Goal: Task Accomplishment & Management: Use online tool/utility

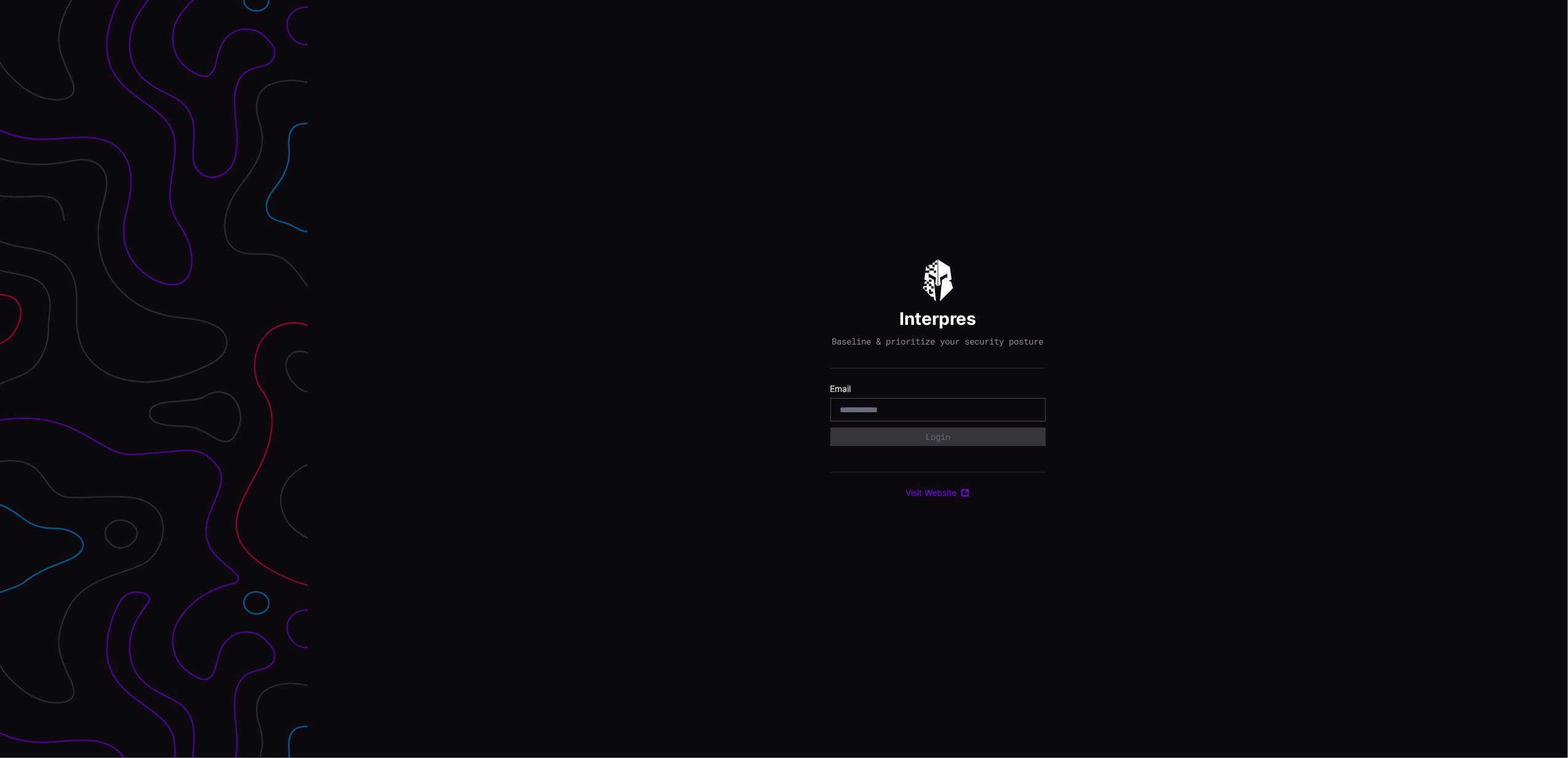
click at [882, 414] on input "email" at bounding box center [938, 410] width 196 height 11
type input "**********"
click at [902, 441] on button "Login" at bounding box center [937, 436] width 205 height 17
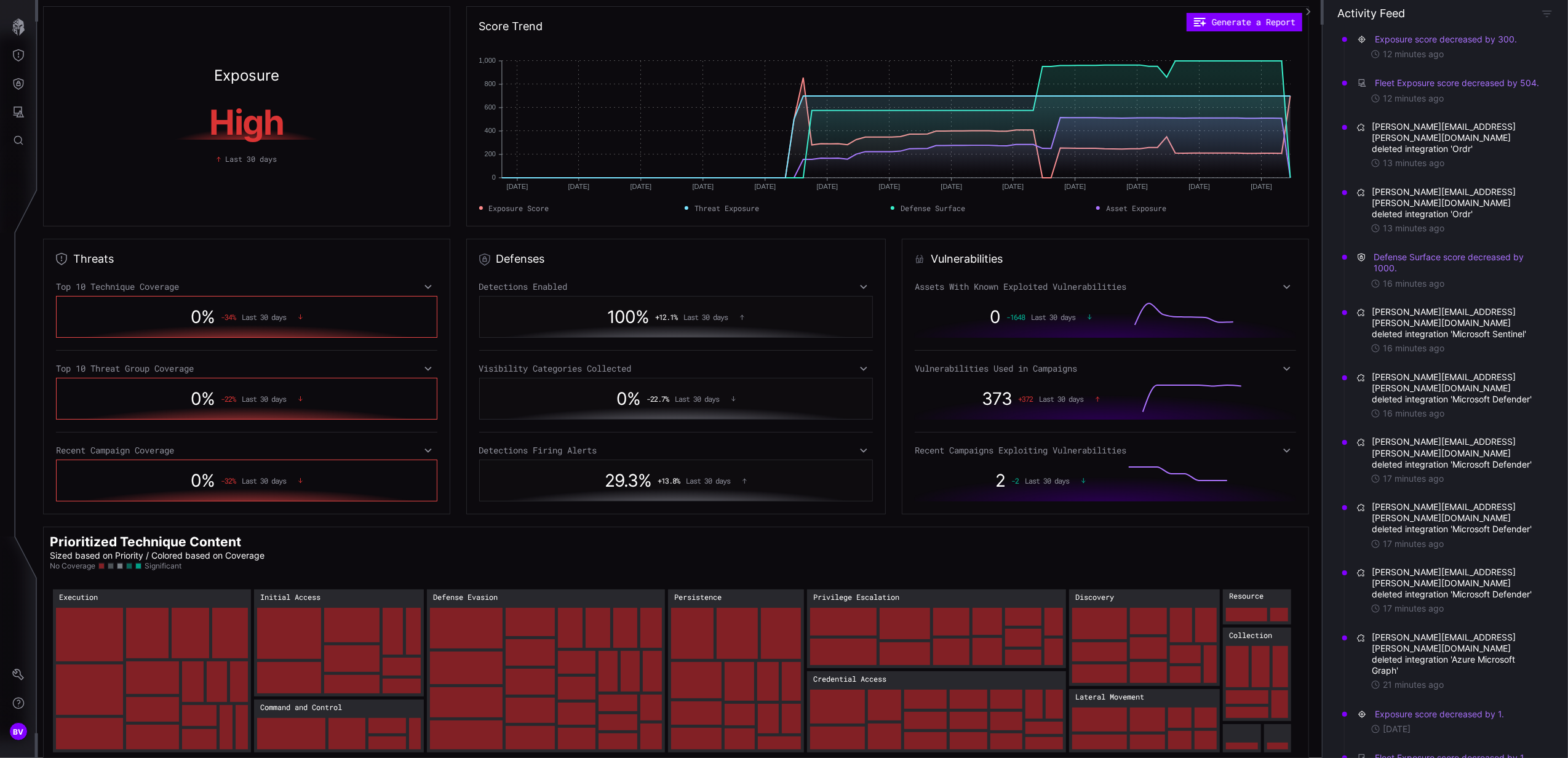
click at [1147, 529] on section "Prioritized Technique Content Sized based on Priority / Colored based on Covera…" at bounding box center [676, 644] width 1266 height 235
